Goal: Obtain resource: Obtain resource

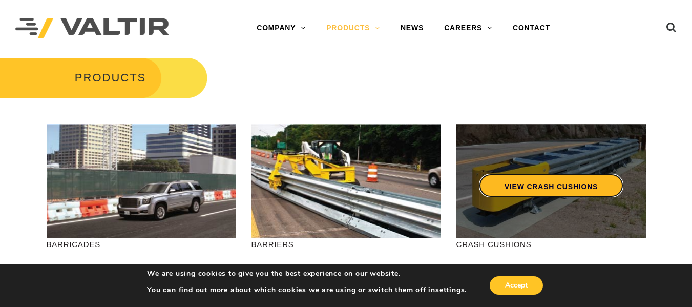
click at [531, 187] on link "VIEW CRASH CUSHIONS" at bounding box center [550, 186] width 144 height 24
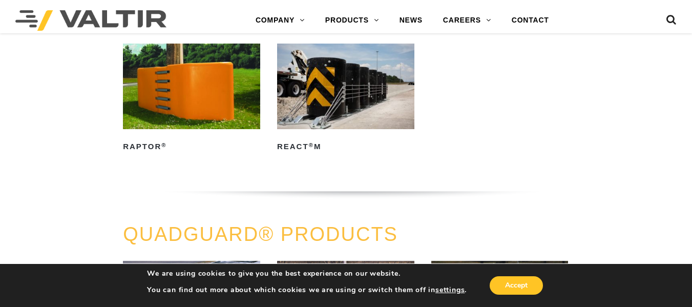
scroll to position [461, 0]
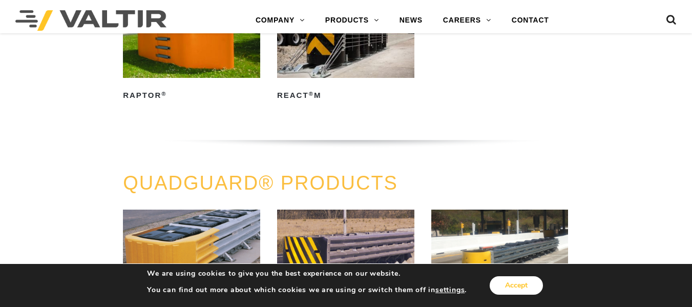
click at [514, 283] on button "Accept" at bounding box center [516, 285] width 53 height 18
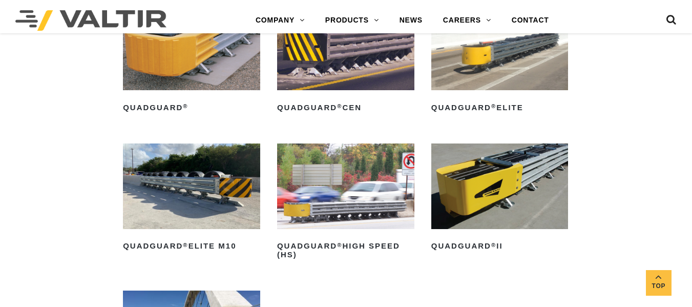
scroll to position [717, 0]
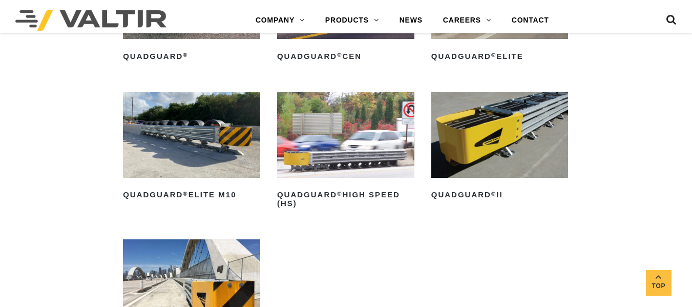
click at [514, 138] on img at bounding box center [499, 135] width 137 height 86
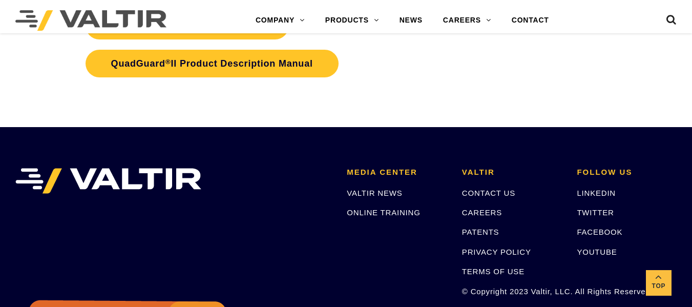
scroll to position [2202, 0]
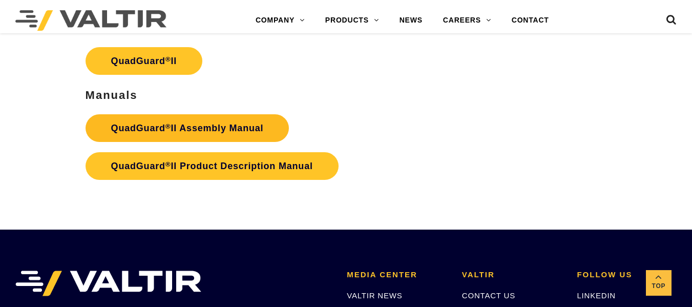
click at [212, 131] on strong "QuadGuard ® II Assembly Manual" at bounding box center [187, 128] width 153 height 10
